Goal: Find specific page/section: Find specific page/section

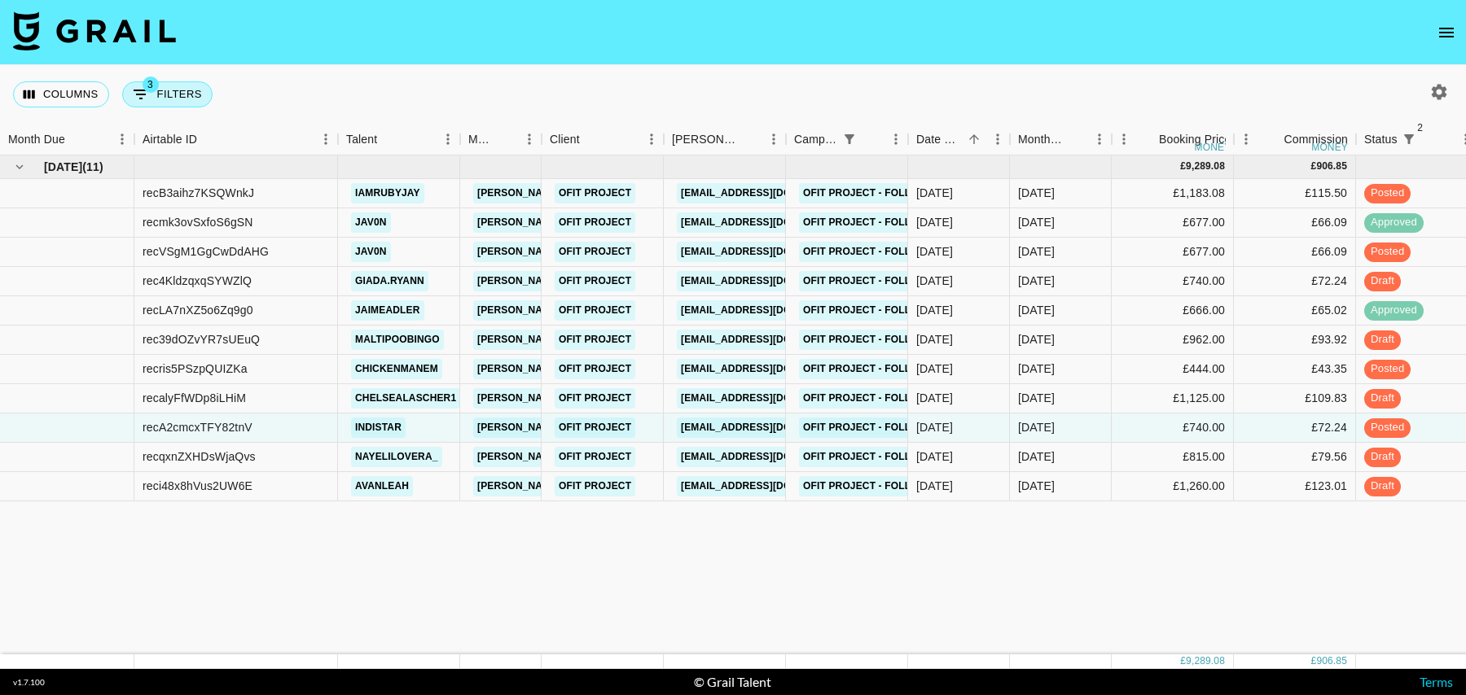
click at [160, 91] on button "3 Filters" at bounding box center [167, 94] width 90 height 26
select select "status"
select select "isNotAnyOf"
select select "status"
select select "isNotAnyOf"
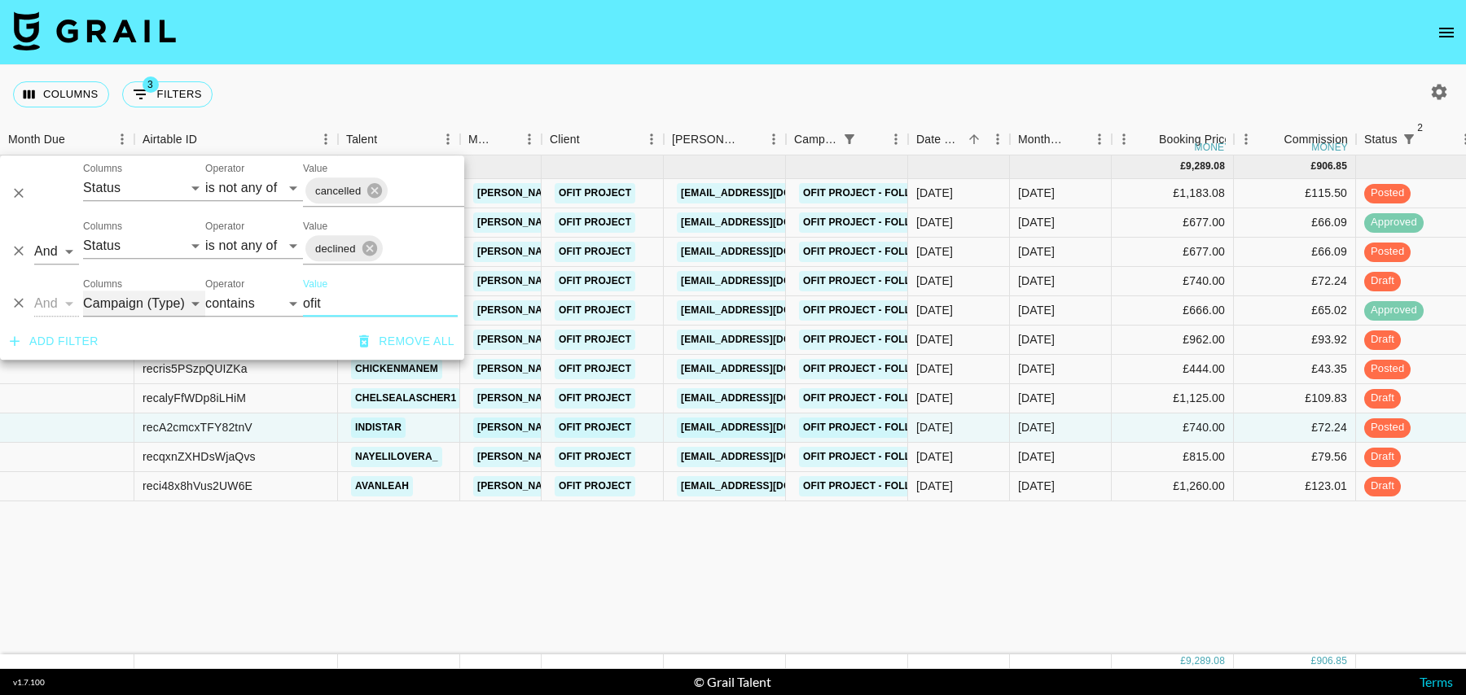
click at [166, 314] on select "Grail Platform ID Airtable ID Talent Manager Client [PERSON_NAME] Campaign (Typ…" at bounding box center [144, 304] width 122 height 26
select select "clientId"
click at [83, 291] on select "Grail Platform ID Airtable ID Talent Manager Client [PERSON_NAME] Campaign (Typ…" at bounding box center [144, 304] width 122 height 26
select select "is"
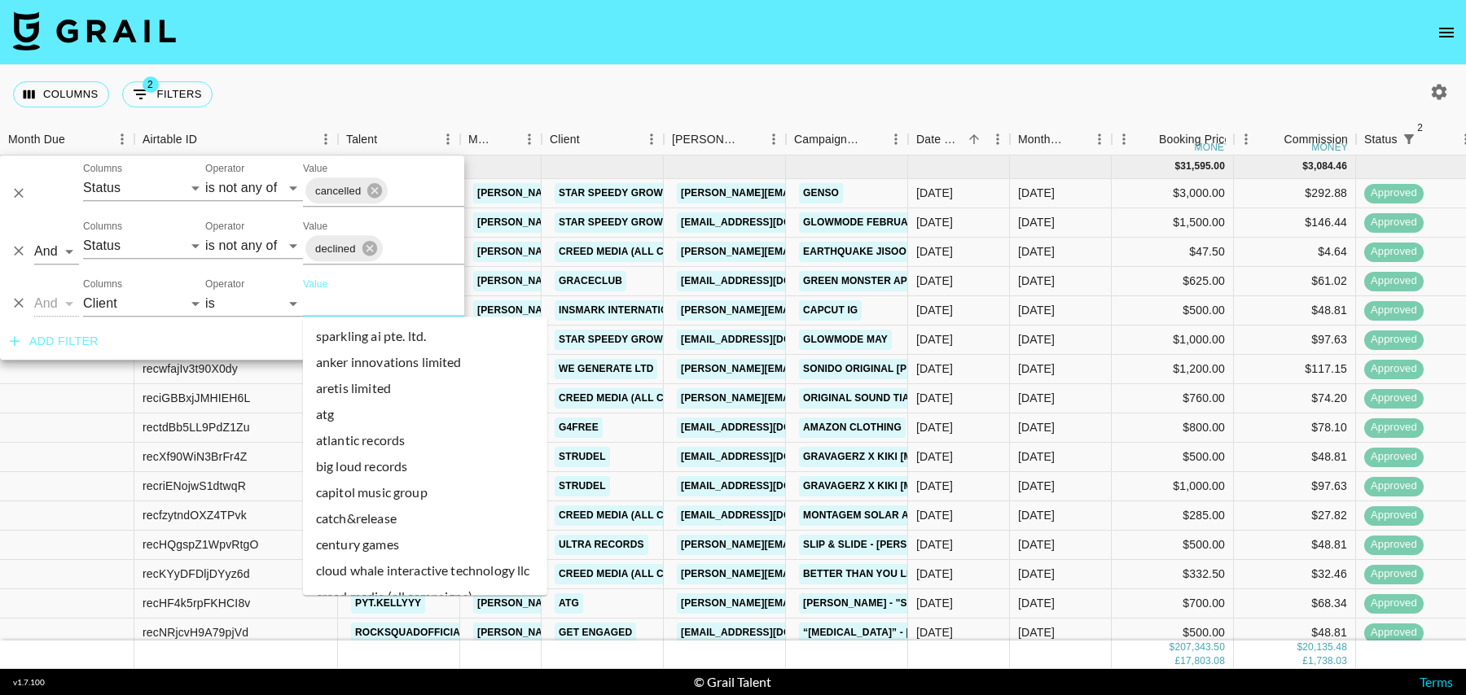
click at [314, 298] on input "Value" at bounding box center [413, 303] width 220 height 25
click at [318, 298] on input "Value" at bounding box center [413, 303] width 220 height 25
type input "i"
click at [150, 306] on select "Grail Platform ID Airtable ID Talent Manager Client [PERSON_NAME] Campaign (Typ…" at bounding box center [144, 304] width 122 height 26
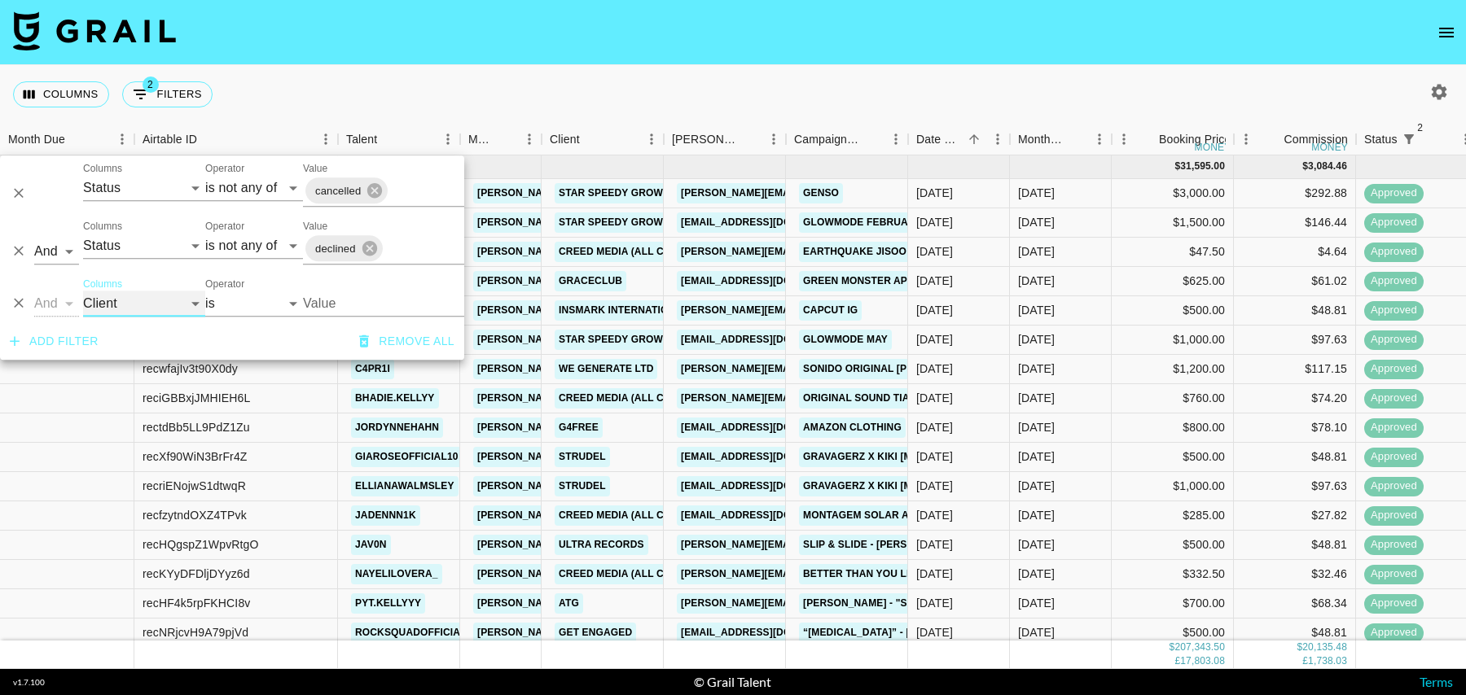
select select "bookerId"
click at [83, 291] on select "Grail Platform ID Airtable ID Talent Manager Client [PERSON_NAME] Campaign (Typ…" at bounding box center [144, 304] width 122 height 26
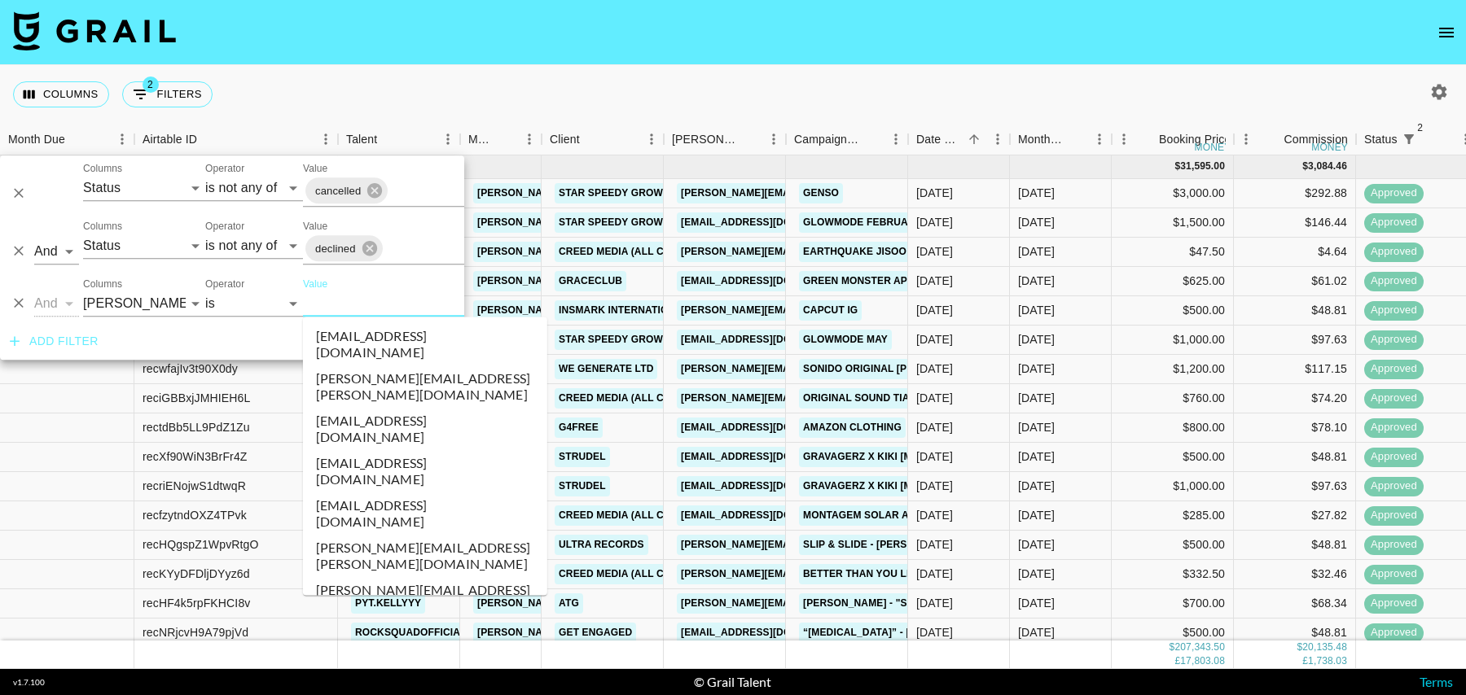
click at [320, 303] on input "Value" at bounding box center [413, 303] width 220 height 25
type input "isi"
click at [363, 493] on li "[PERSON_NAME][EMAIL_ADDRESS][DOMAIN_NAME]" at bounding box center [425, 514] width 244 height 42
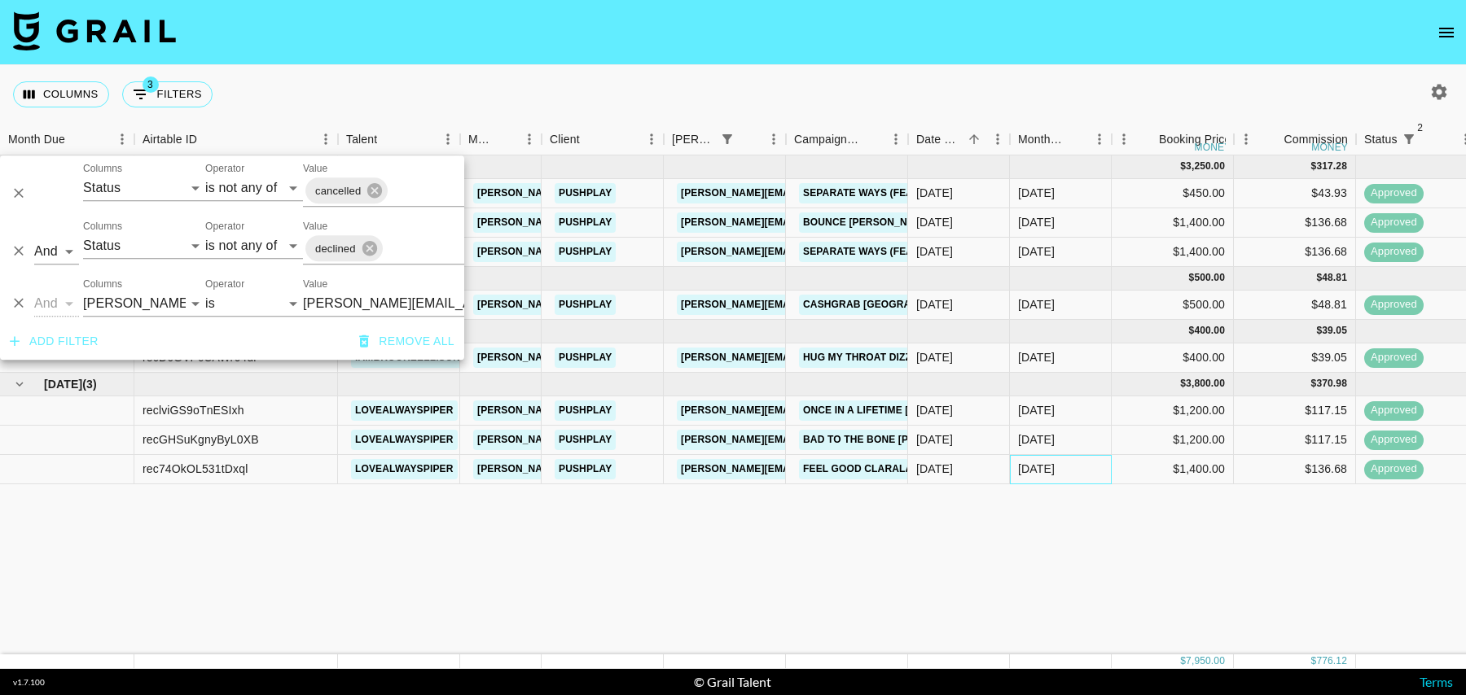
click at [1102, 472] on div "[DATE]" at bounding box center [1061, 469] width 102 height 29
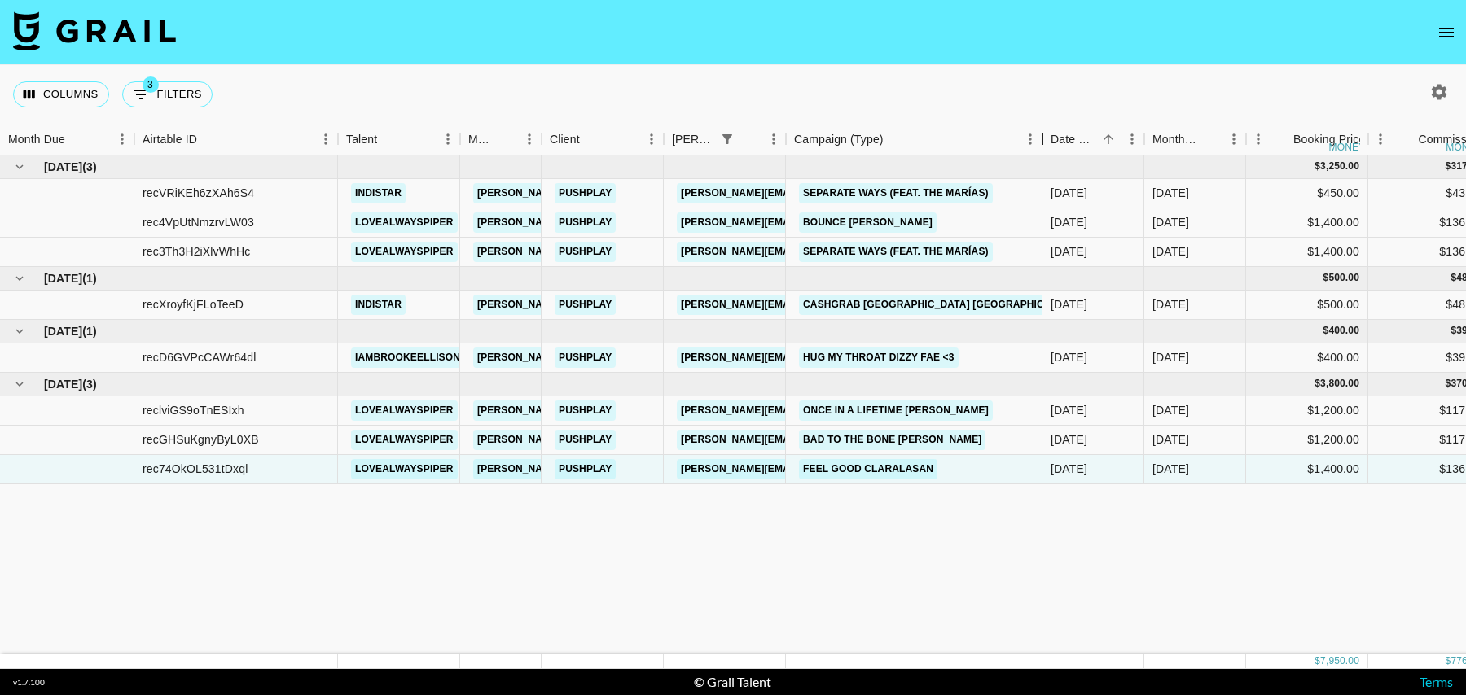
drag, startPoint x: 906, startPoint y: 140, endPoint x: 1039, endPoint y: 141, distance: 133.6
click at [1040, 141] on div "Campaign (Type)" at bounding box center [1043, 140] width 20 height 32
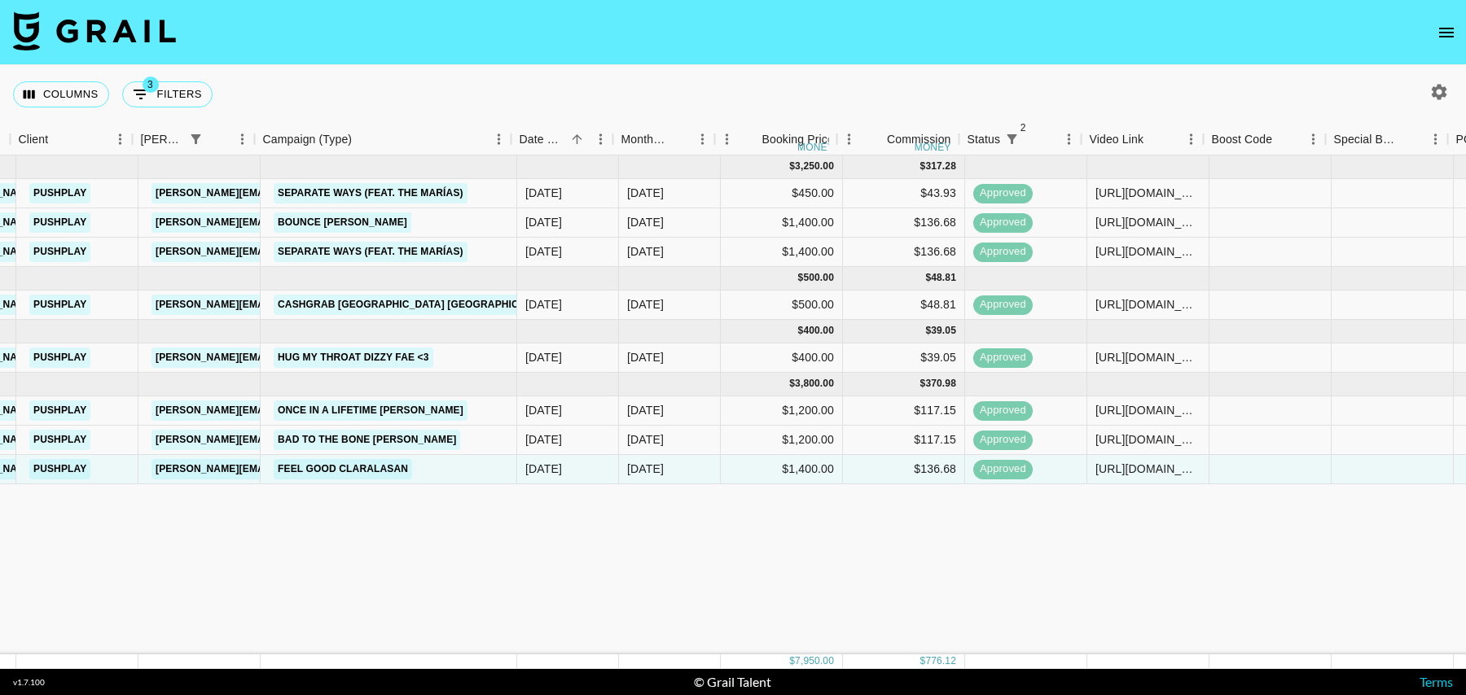
scroll to position [0, 531]
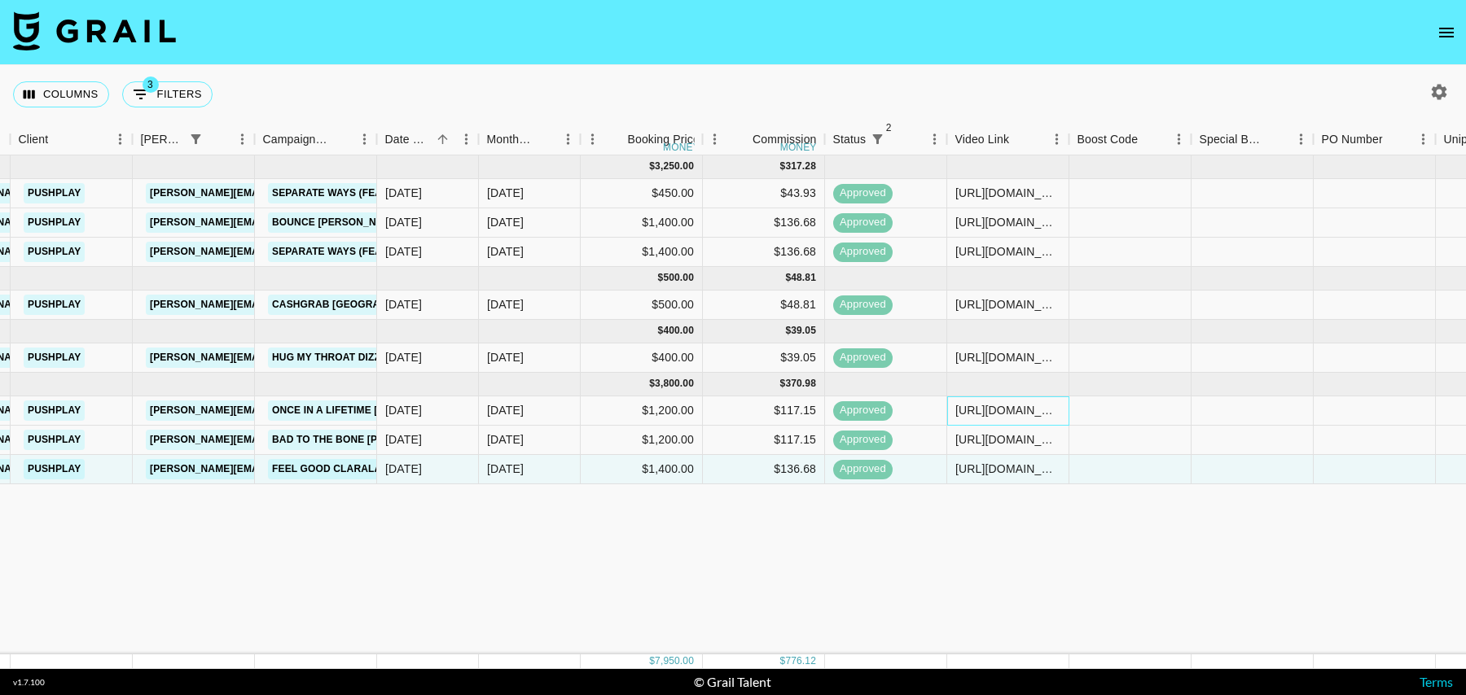
click at [1002, 409] on div "[URL][DOMAIN_NAME]" at bounding box center [1007, 410] width 105 height 16
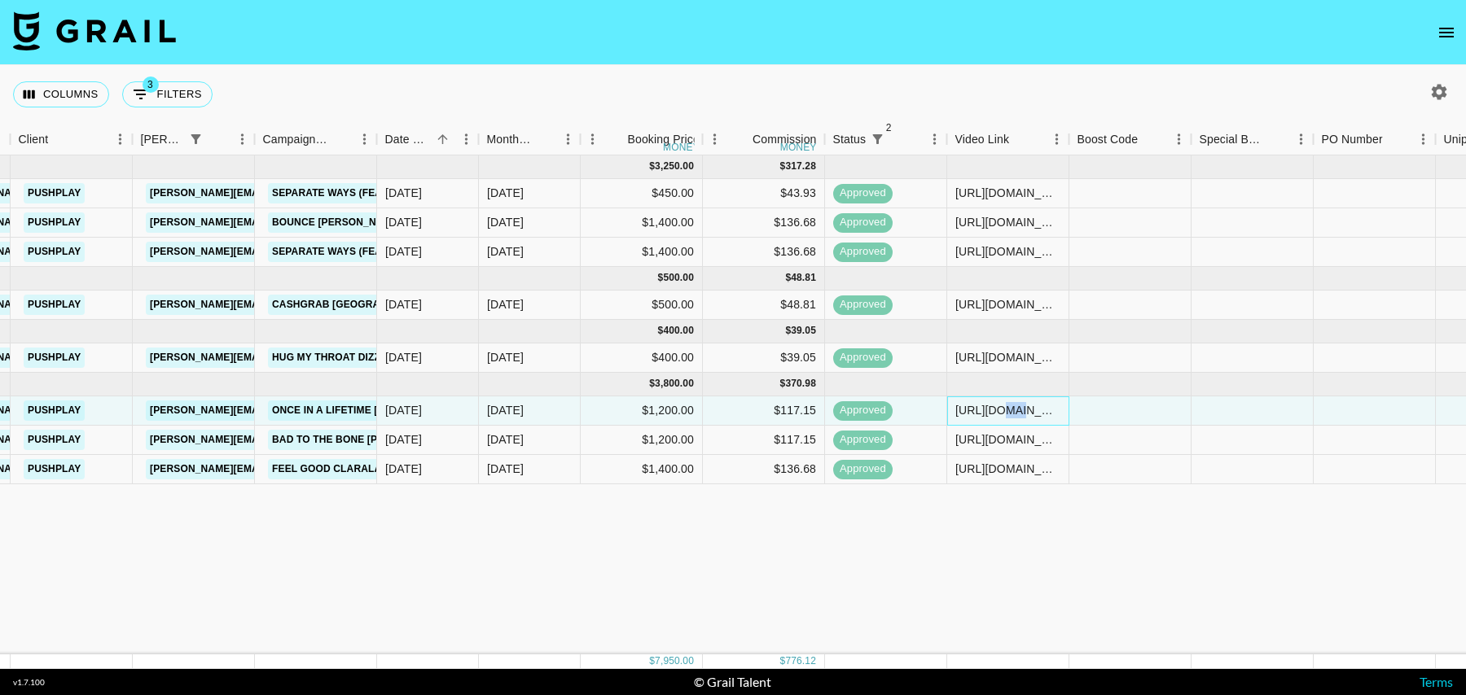
click at [1002, 409] on div "[URL][DOMAIN_NAME]" at bounding box center [1007, 410] width 105 height 16
click at [1011, 442] on div "[URL][DOMAIN_NAME]" at bounding box center [1007, 440] width 105 height 16
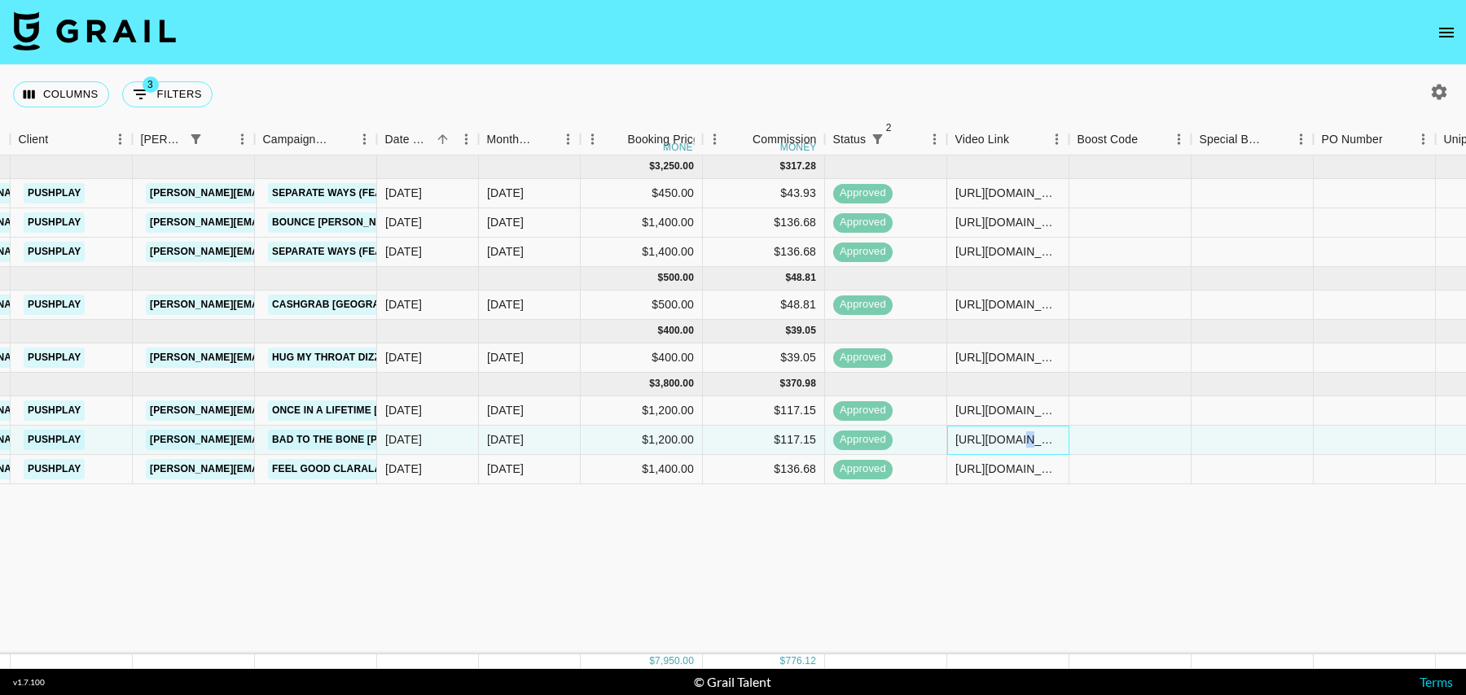
click at [1011, 442] on div "[URL][DOMAIN_NAME]" at bounding box center [1007, 440] width 105 height 16
click at [1003, 472] on div "[URL][DOMAIN_NAME]" at bounding box center [1007, 469] width 105 height 16
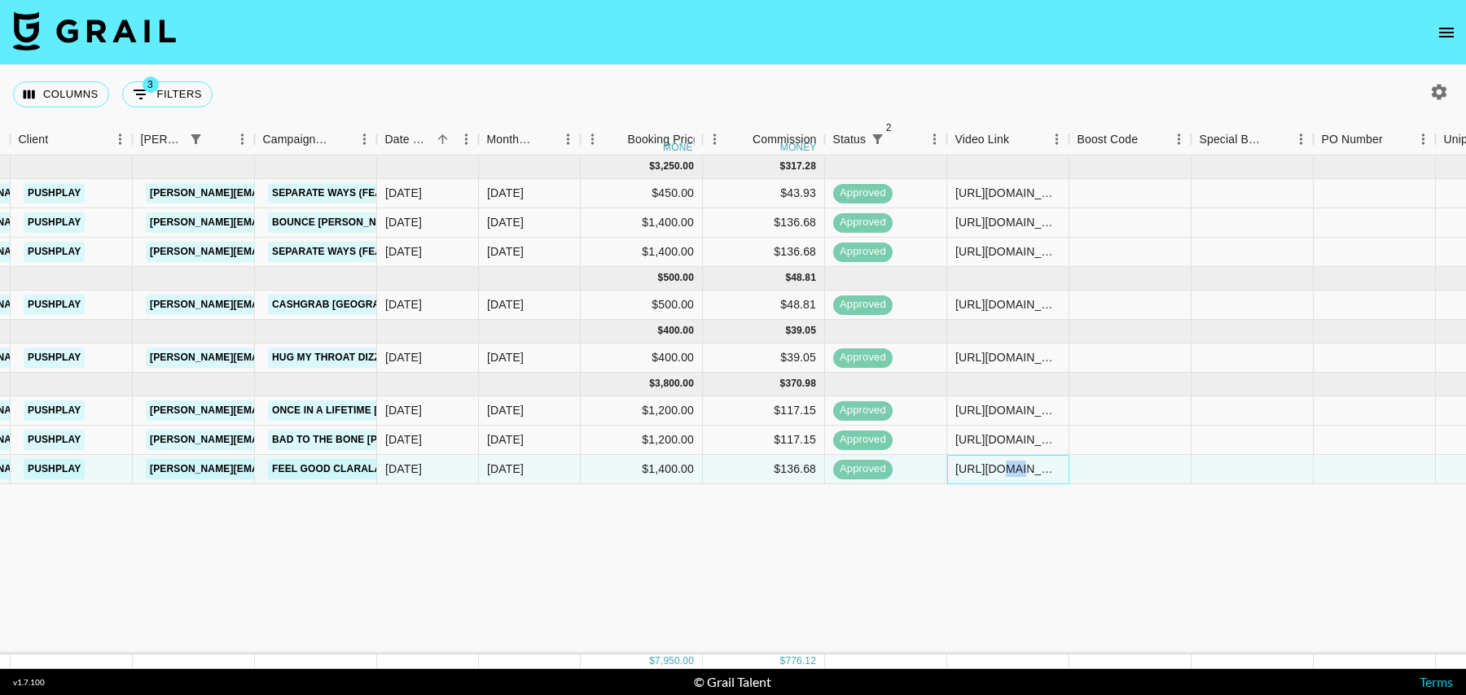
click at [1003, 472] on div "[URL][DOMAIN_NAME]" at bounding box center [1007, 469] width 105 height 16
